Goal: Find specific page/section: Find specific page/section

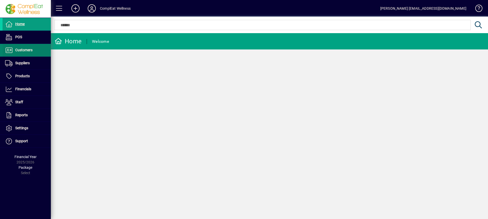
click at [30, 50] on span "Customers" at bounding box center [23, 50] width 17 height 4
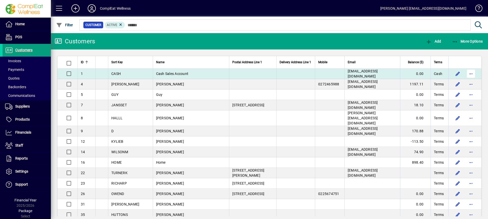
click at [469, 72] on span "button" at bounding box center [471, 73] width 12 height 12
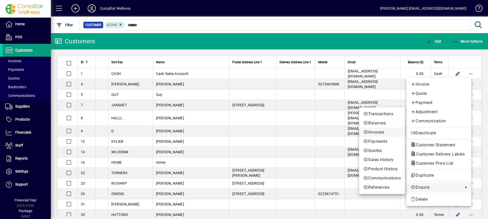
click at [375, 131] on span "Invoices" at bounding box center [383, 132] width 38 height 6
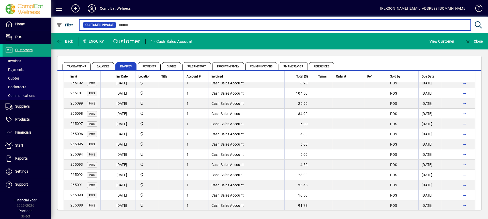
scroll to position [737, 0]
